Goal: Find specific page/section: Find specific page/section

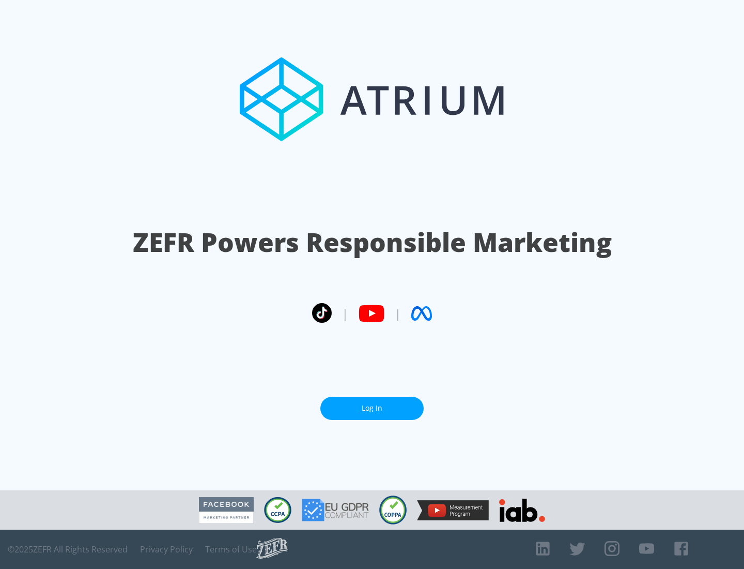
click at [372, 408] on link "Log In" at bounding box center [371, 407] width 103 height 23
